Goal: Information Seeking & Learning: Check status

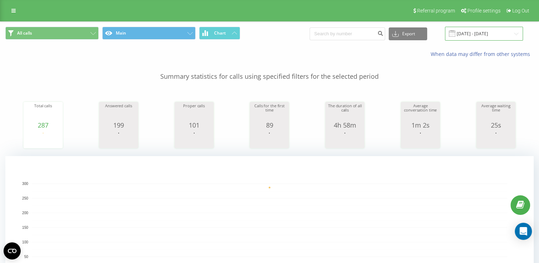
click at [470, 33] on input "[DATE] - [DATE]" at bounding box center [484, 34] width 78 height 14
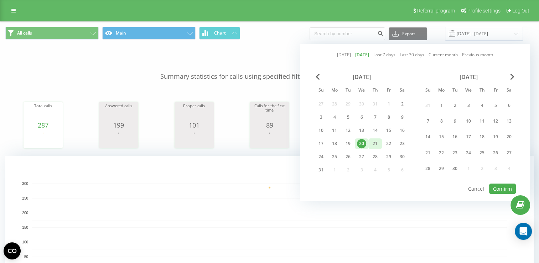
click at [370, 143] on div "21" at bounding box center [374, 143] width 9 height 9
click at [495, 185] on button "Confirm" at bounding box center [502, 188] width 27 height 10
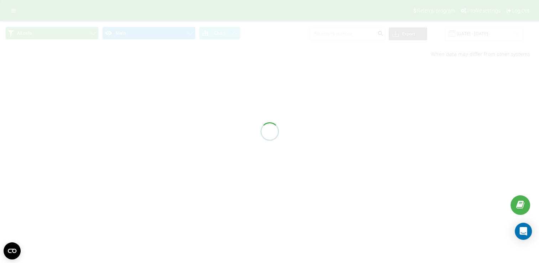
type input "[DATE] - [DATE]"
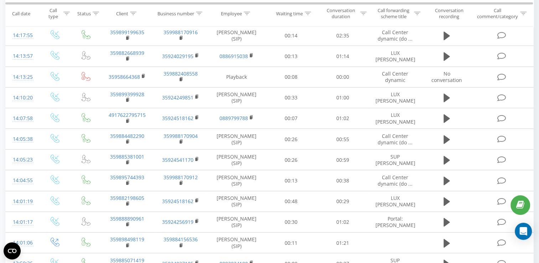
scroll to position [1496, 0]
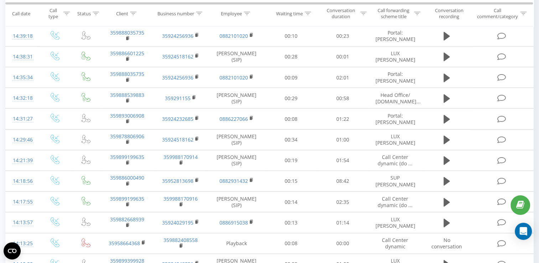
click at [247, 14] on icon at bounding box center [247, 13] width 6 height 4
click at [230, 68] on input "text" at bounding box center [236, 64] width 63 height 12
click at [249, 78] on span "OK" at bounding box center [251, 78] width 20 height 11
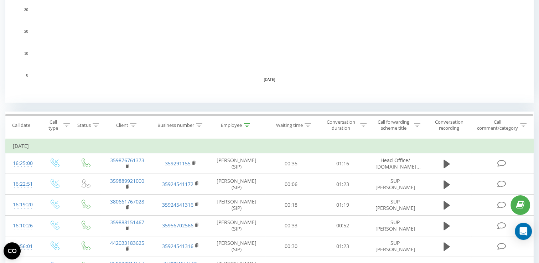
scroll to position [236, 0]
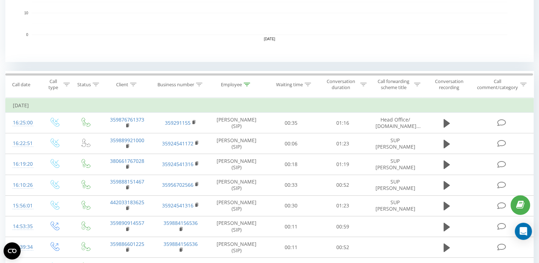
click at [248, 86] on icon at bounding box center [247, 85] width 6 height 4
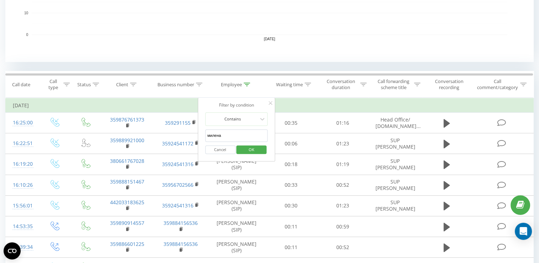
click at [237, 139] on input "милена" at bounding box center [236, 135] width 63 height 12
click at [238, 139] on input "милена" at bounding box center [236, 135] width 63 height 12
click at [257, 150] on span "OK" at bounding box center [251, 149] width 20 height 11
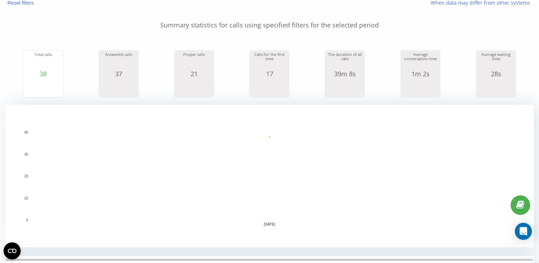
scroll to position [158, 0]
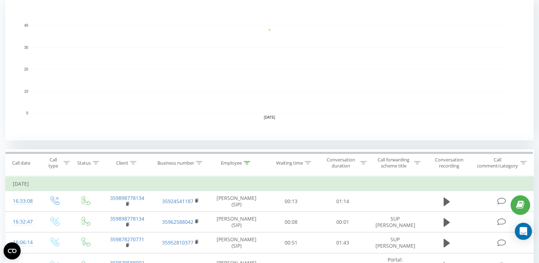
click at [249, 163] on icon at bounding box center [247, 163] width 6 height 4
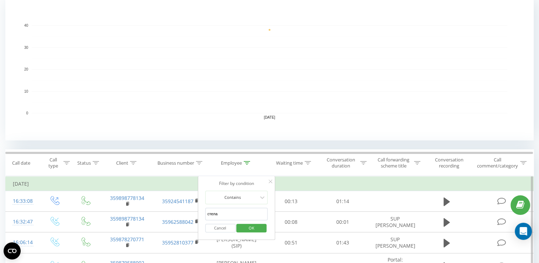
click at [238, 215] on input "стела" at bounding box center [236, 214] width 63 height 12
click at [252, 231] on span "OK" at bounding box center [251, 227] width 20 height 11
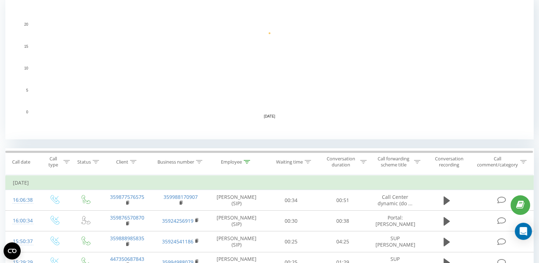
scroll to position [214, 0]
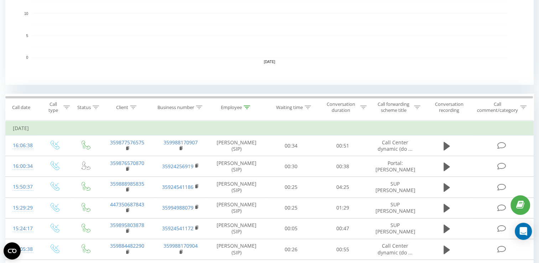
click at [246, 108] on icon at bounding box center [247, 107] width 6 height 4
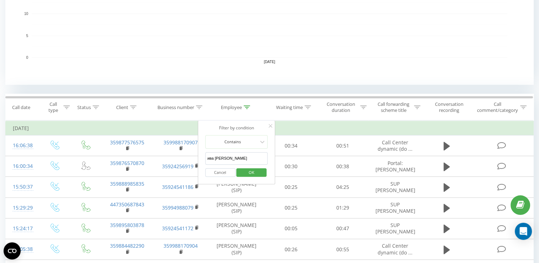
click at [234, 157] on input "ива [PERSON_NAME]" at bounding box center [236, 158] width 63 height 12
type input "гал"
click at [251, 173] on span "OK" at bounding box center [251, 172] width 20 height 11
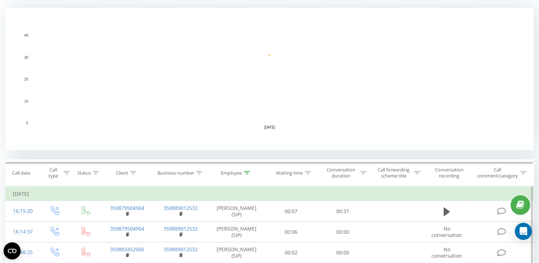
scroll to position [171, 0]
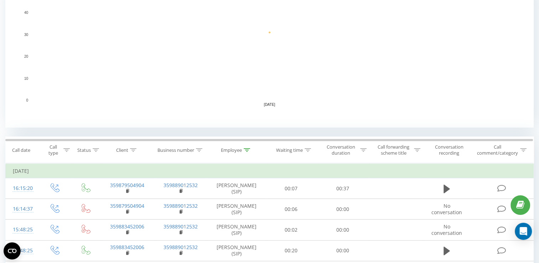
click at [245, 149] on icon at bounding box center [247, 150] width 6 height 4
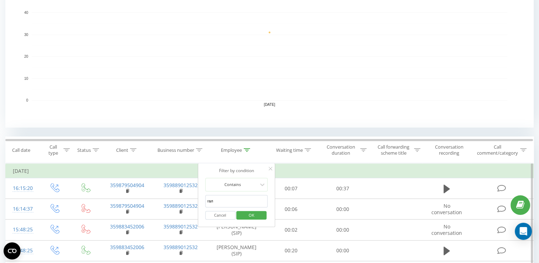
click at [236, 201] on input "гал" at bounding box center [236, 201] width 63 height 12
click button "OK" at bounding box center [251, 215] width 30 height 9
